Goal: Task Accomplishment & Management: Use online tool/utility

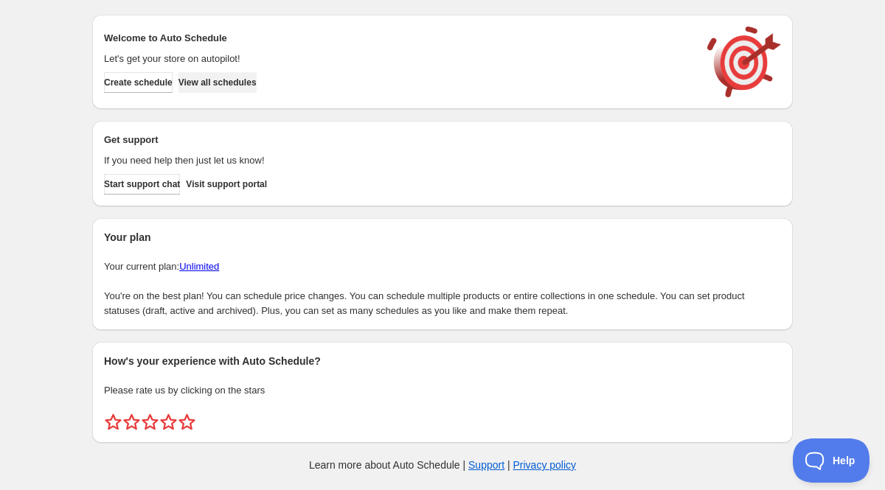
click at [257, 89] on button "View all schedules" at bounding box center [217, 82] width 78 height 21
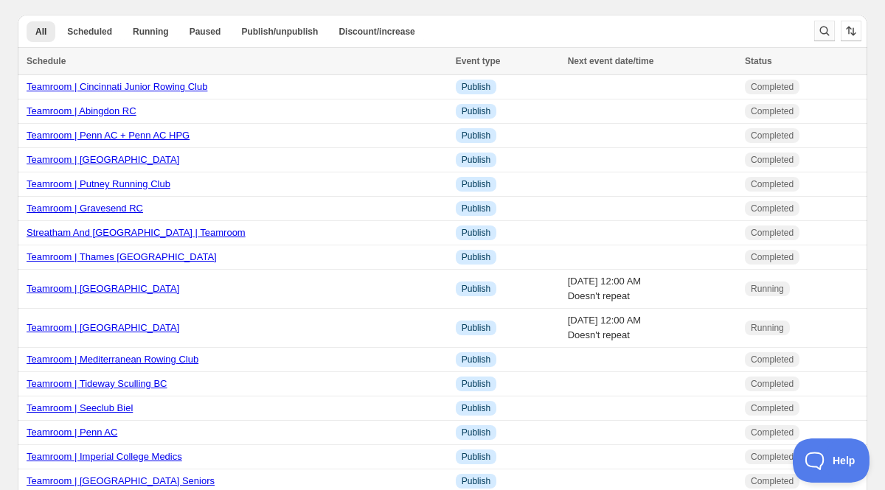
click at [824, 32] on icon "Search and filter results" at bounding box center [824, 31] width 15 height 15
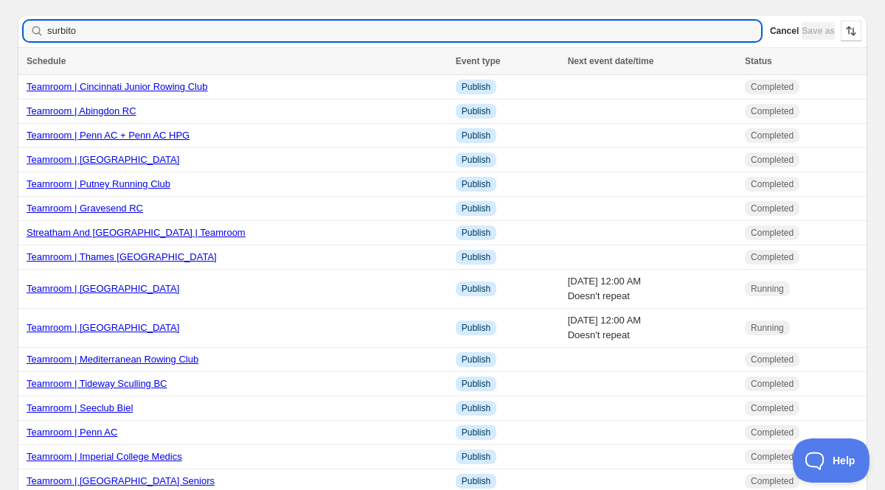
type input "surbiton"
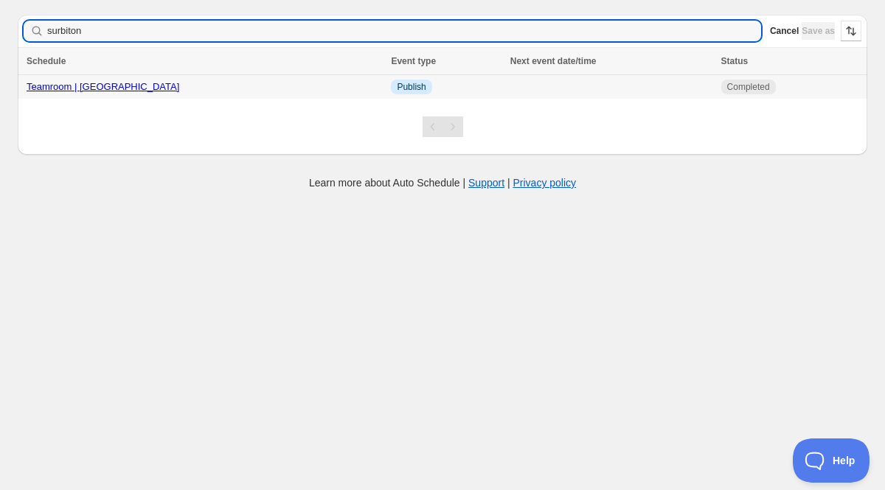
click at [136, 88] on link "Teamroom | [GEOGRAPHIC_DATA]" at bounding box center [103, 86] width 153 height 11
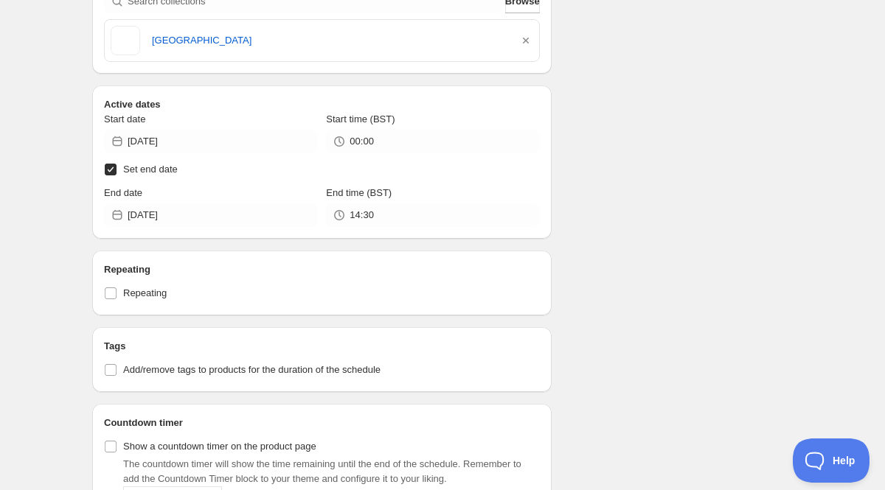
scroll to position [440, 0]
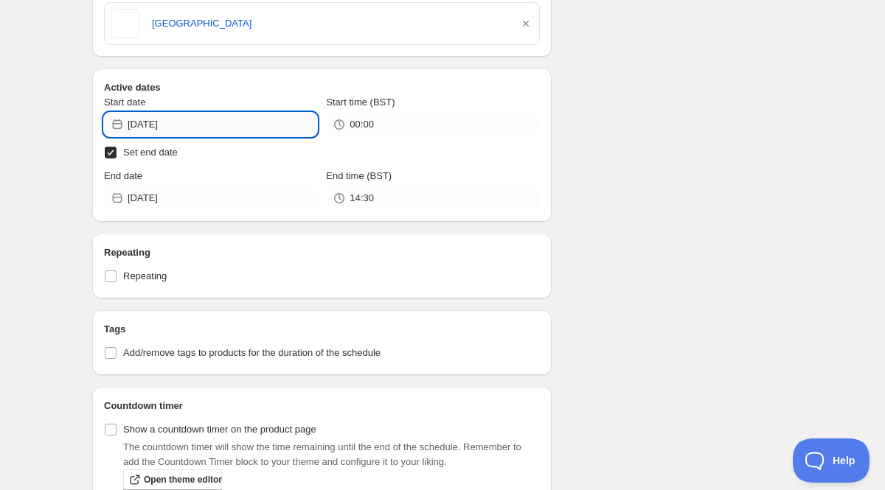
click at [173, 128] on input "[DATE]" at bounding box center [222, 125] width 189 height 24
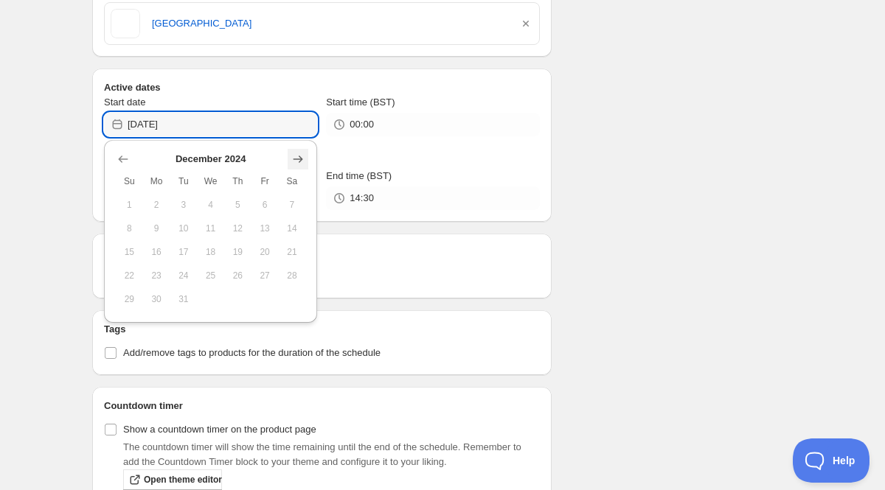
click at [299, 159] on icon "Show next month, January 2025" at bounding box center [298, 159] width 10 height 7
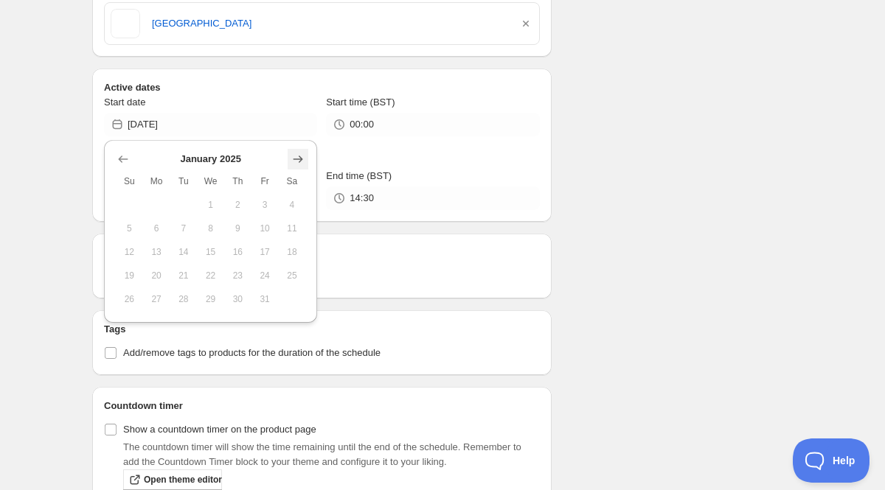
click at [299, 159] on icon "Show next month, February 2025" at bounding box center [298, 159] width 10 height 7
click at [299, 159] on icon "Show next month, April 2025" at bounding box center [298, 159] width 10 height 7
click at [299, 159] on icon "Show next month, May 2025" at bounding box center [298, 159] width 10 height 7
click at [299, 159] on icon "Show next month, June 2025" at bounding box center [298, 159] width 10 height 7
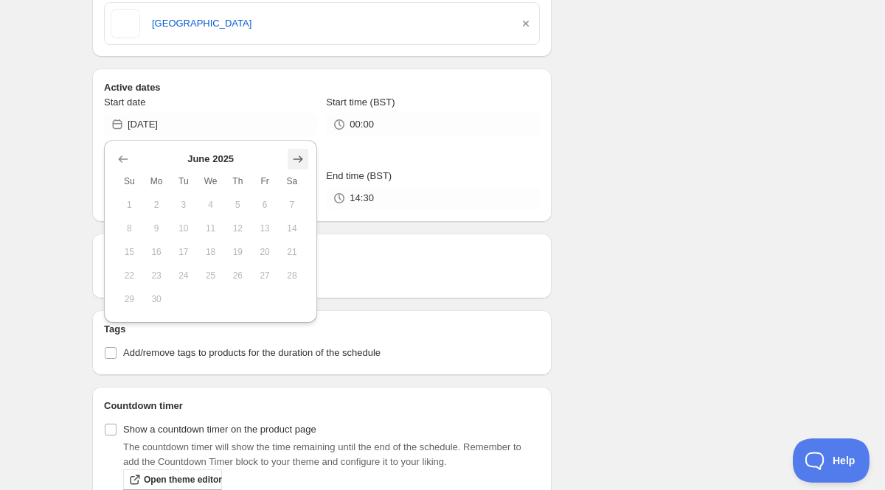
click at [299, 159] on icon "Show next month, July 2025" at bounding box center [298, 159] width 10 height 7
click at [299, 159] on icon "Show next month, September 2025" at bounding box center [298, 159] width 10 height 7
click at [237, 202] on span "4" at bounding box center [237, 205] width 15 height 12
type input "[DATE]"
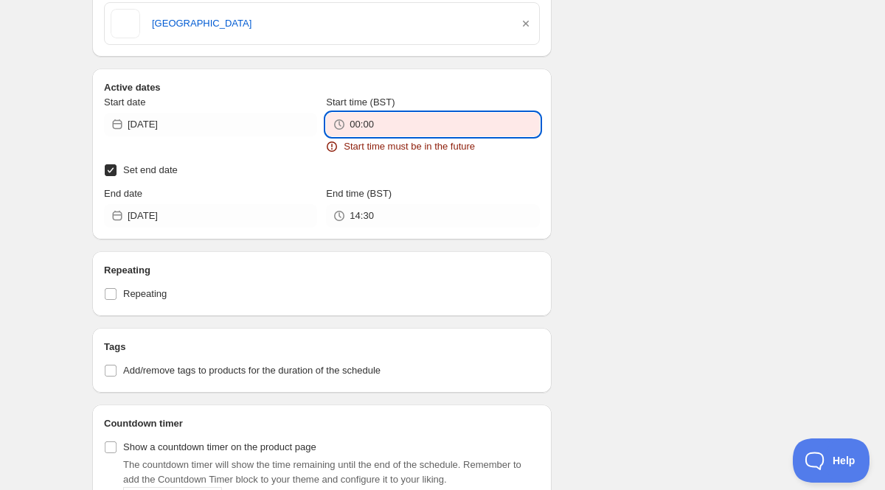
click at [364, 125] on input "00:00" at bounding box center [443, 125] width 189 height 24
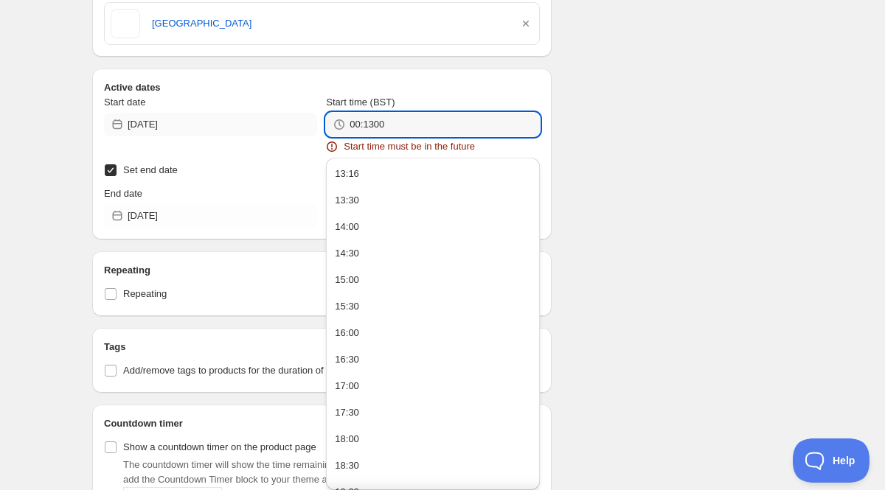
drag, startPoint x: 403, startPoint y: 125, endPoint x: 274, endPoint y: 117, distance: 130.0
click at [274, 117] on div "Start date [DATE] Start time (BST) 00:1300 Start time must be in the future" at bounding box center [322, 124] width 436 height 59
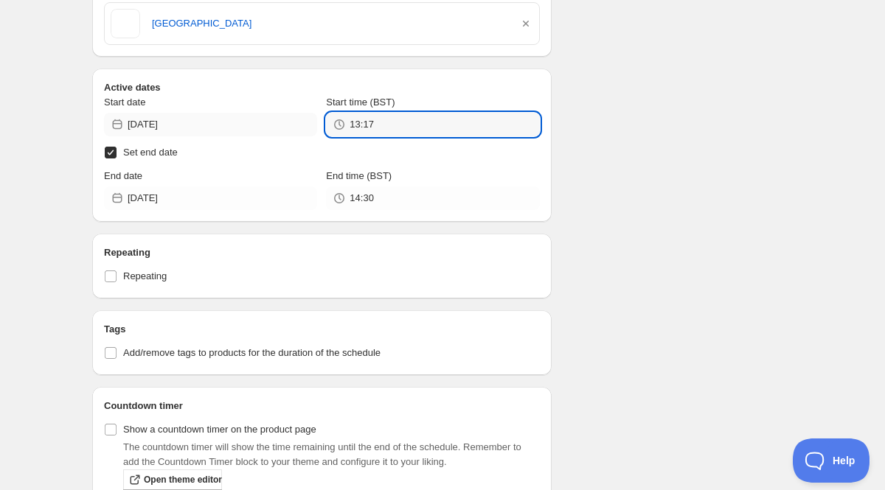
type input "13:17"
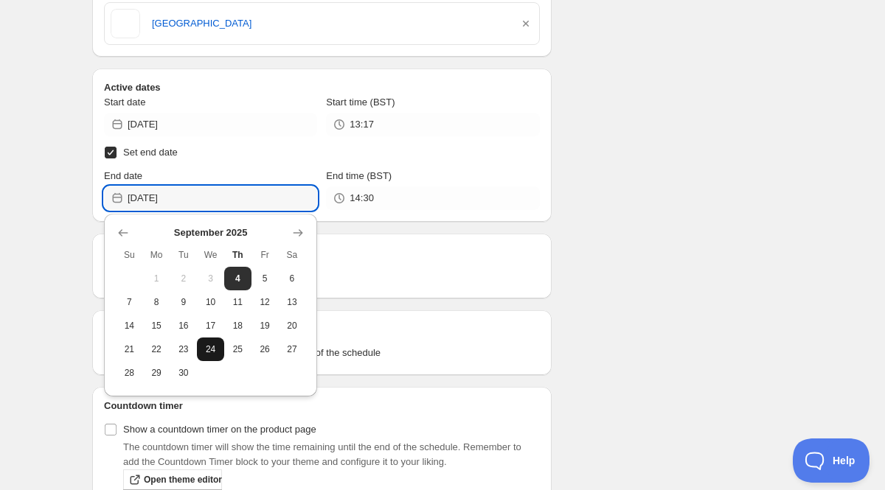
click at [209, 354] on span "24" at bounding box center [210, 350] width 15 height 12
type input "[DATE]"
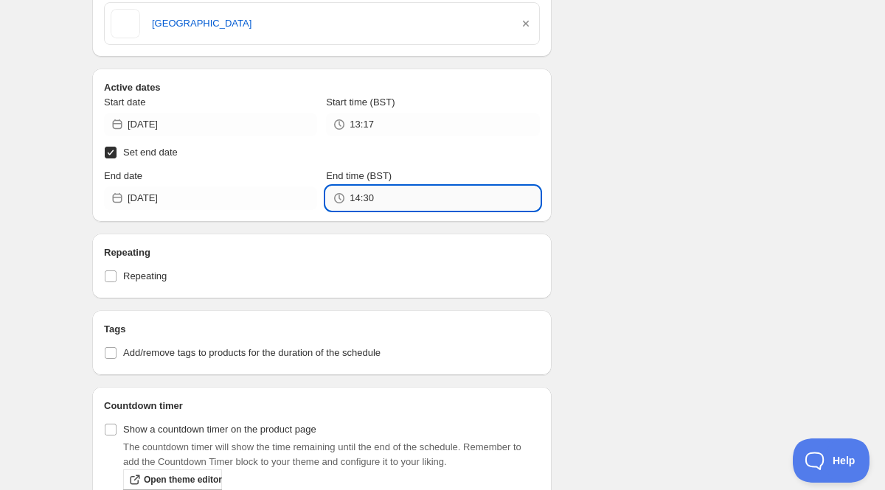
click at [367, 197] on input "14:30" at bounding box center [443, 199] width 189 height 24
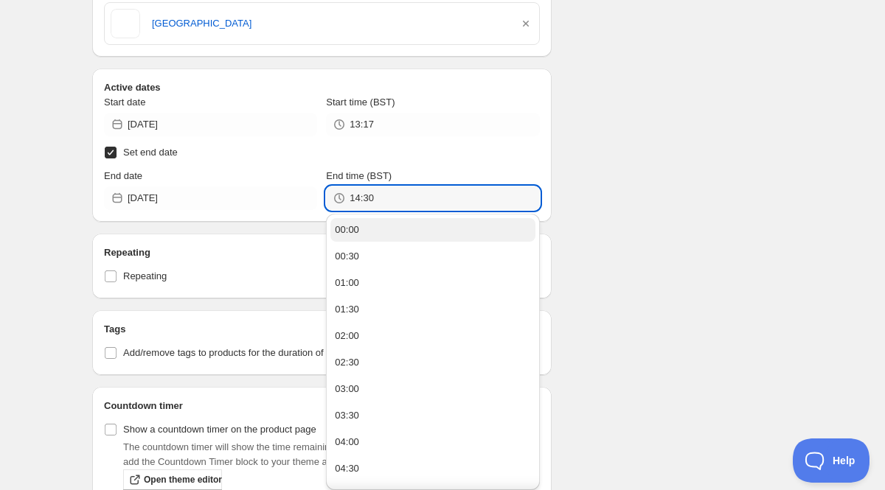
click at [362, 221] on button "00:00" at bounding box center [432, 230] width 204 height 24
type input "00:00"
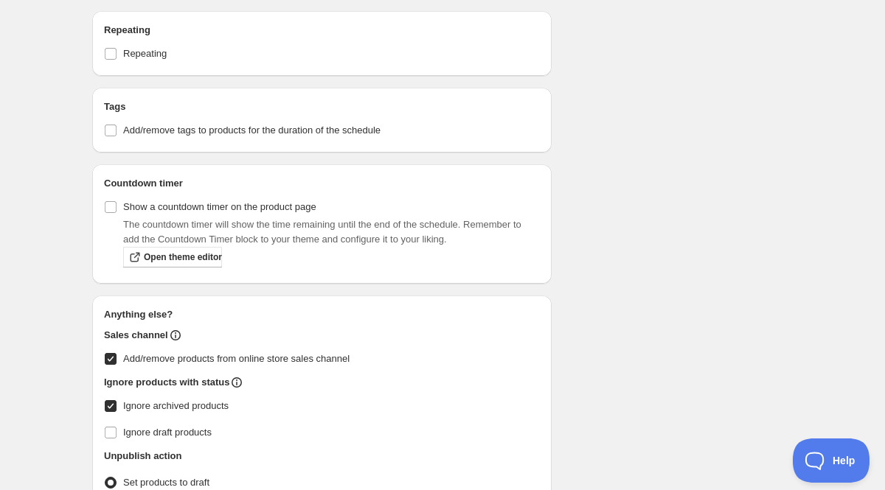
scroll to position [654, 0]
